Goal: Navigation & Orientation: Find specific page/section

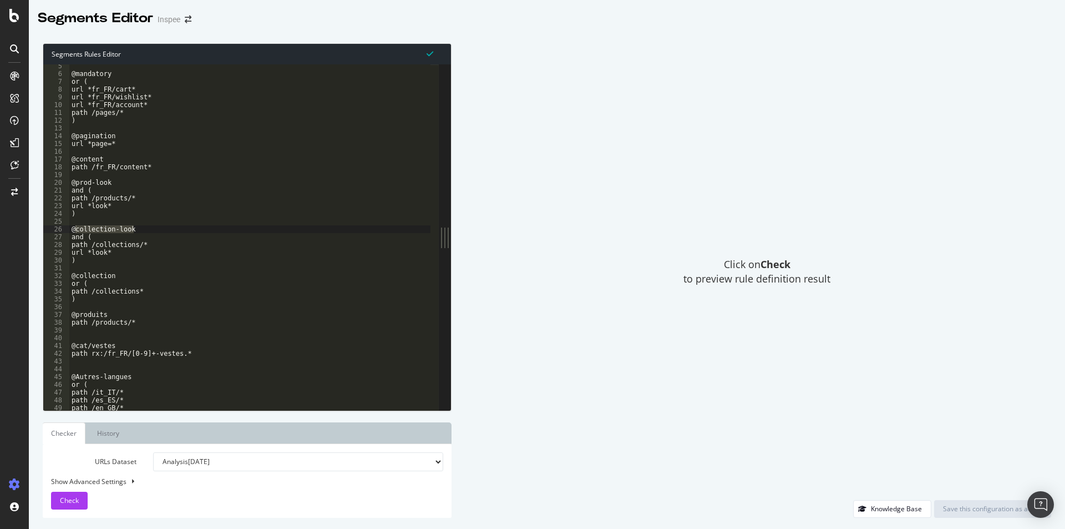
scroll to position [33, 0]
click at [739, 22] on div "Segments Editor Inspee" at bounding box center [547, 14] width 1036 height 28
click at [16, 16] on icon at bounding box center [14, 15] width 10 height 13
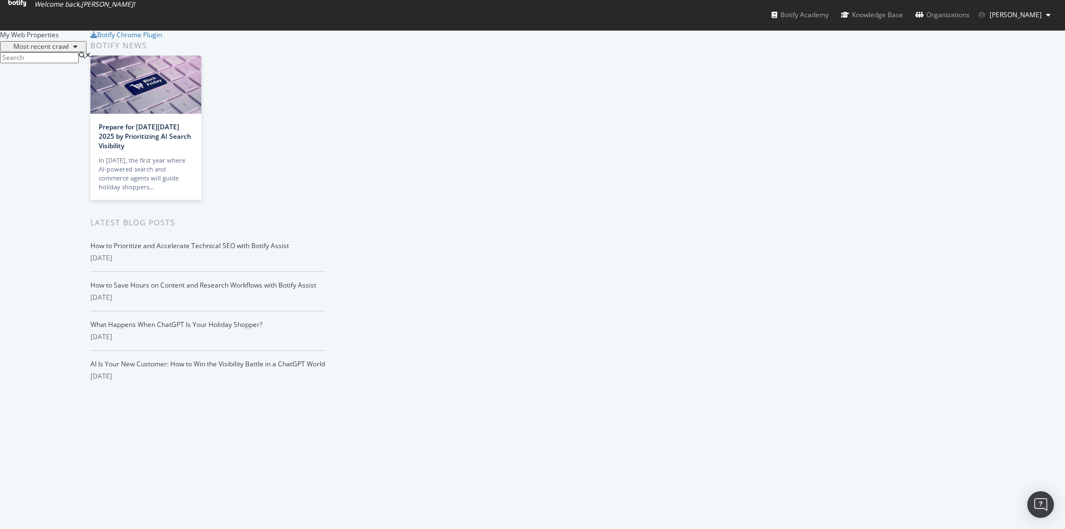
scroll to position [1839, 0]
